Goal: Information Seeking & Learning: Learn about a topic

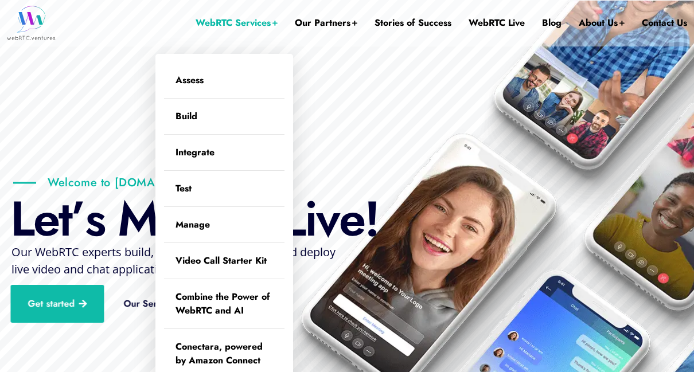
click at [239, 23] on link "WebRTC Services" at bounding box center [237, 23] width 82 height 46
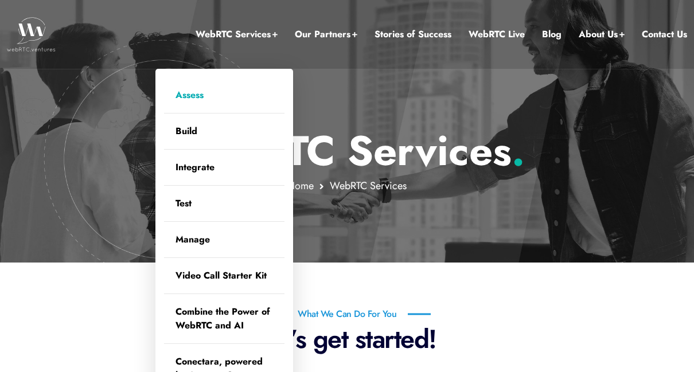
click at [194, 90] on link "Assess" at bounding box center [224, 95] width 120 height 36
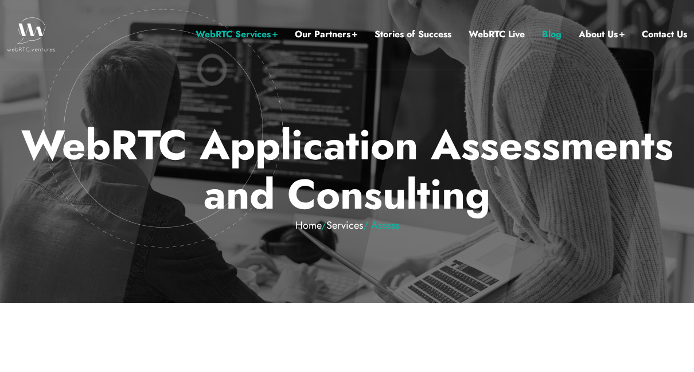
click at [548, 34] on link "Blog" at bounding box center [552, 34] width 20 height 15
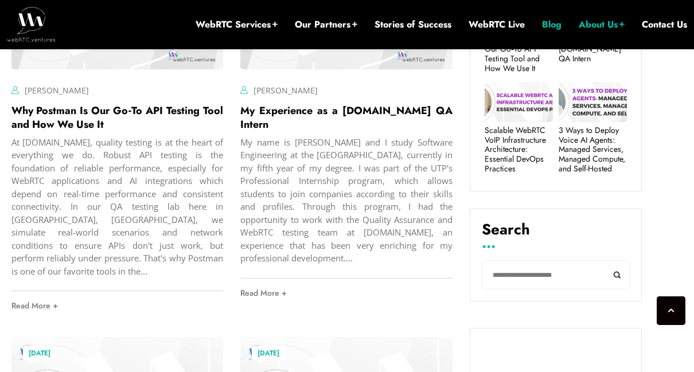
scroll to position [585, 0]
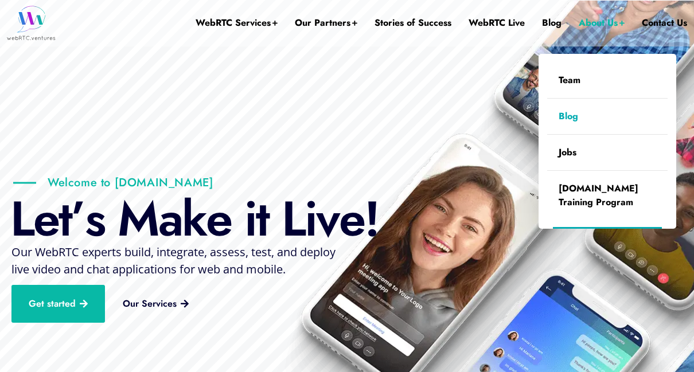
click at [576, 112] on link "Blog" at bounding box center [607, 117] width 120 height 36
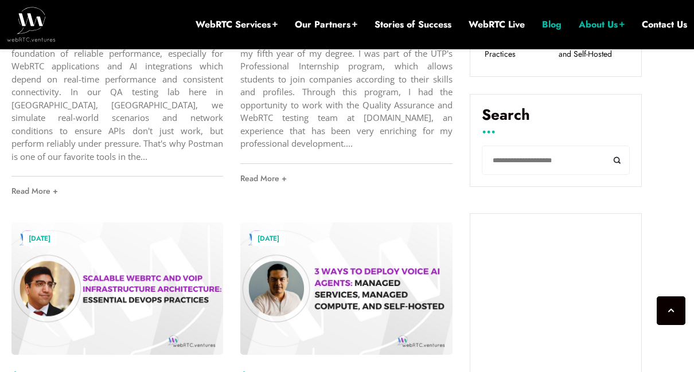
scroll to position [585, 0]
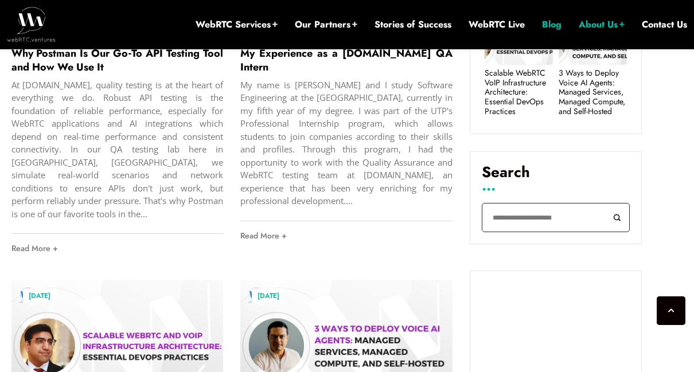
click at [513, 213] on input "Search" at bounding box center [556, 217] width 148 height 29
type input "*******"
click at [604, 203] on button "Search" at bounding box center [617, 217] width 26 height 29
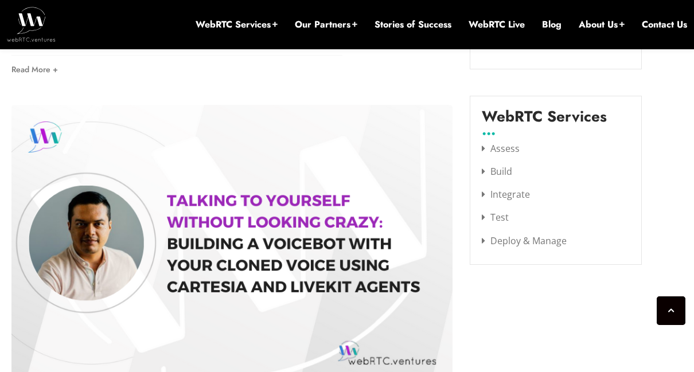
scroll to position [1503, 0]
